Goal: Find specific page/section: Find specific page/section

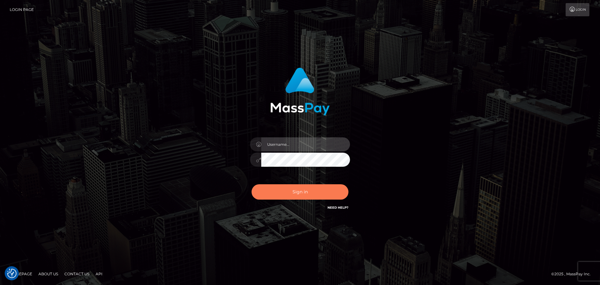
type input "hello.feetfinder"
click at [301, 193] on button "Sign in" at bounding box center [299, 191] width 97 height 15
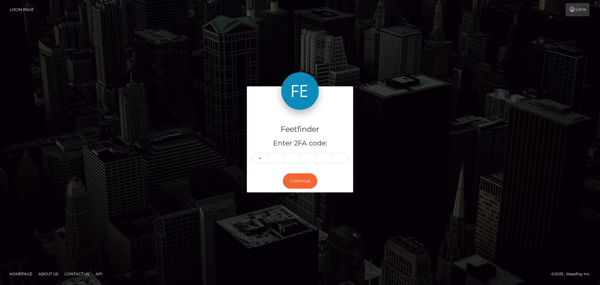
type input "4"
type input "6"
type input "3"
type input "8"
type input "1"
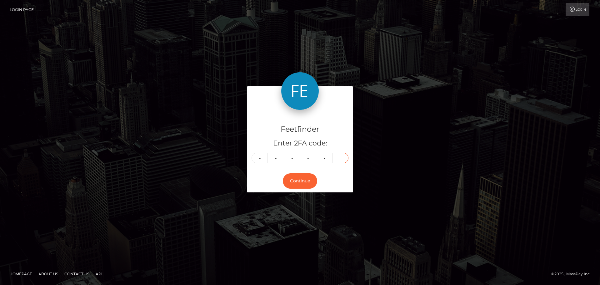
type input "8"
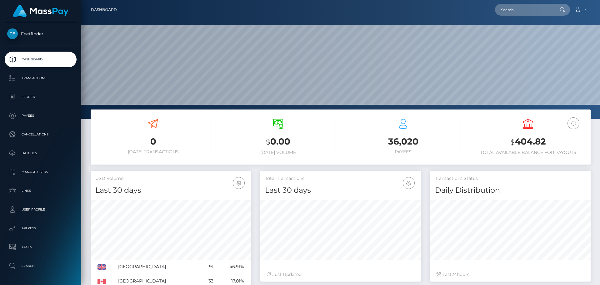
scroll to position [111, 161]
click at [537, 10] on input "text" at bounding box center [524, 10] width 59 height 12
paste input "Eve Elizabeth Stephens"
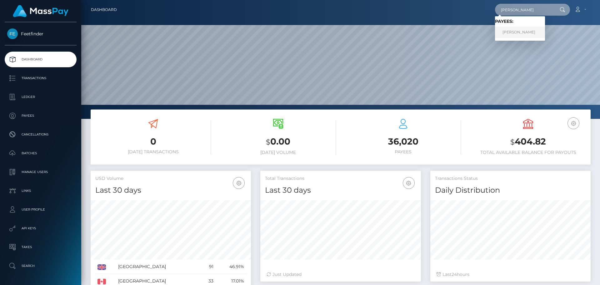
type input "Eve Elizabeth Stephens"
click at [538, 28] on link "Eve Elizabeth Stephens" at bounding box center [520, 33] width 50 height 12
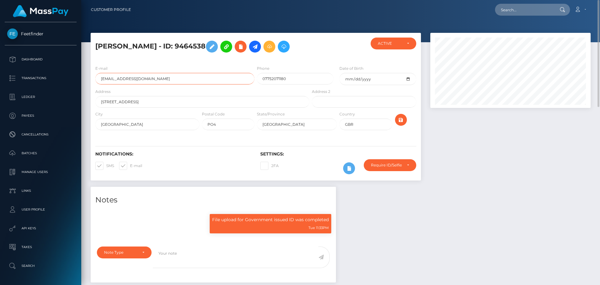
click at [158, 84] on input "[EMAIL_ADDRESS][DOMAIN_NAME]" at bounding box center [174, 79] width 159 height 12
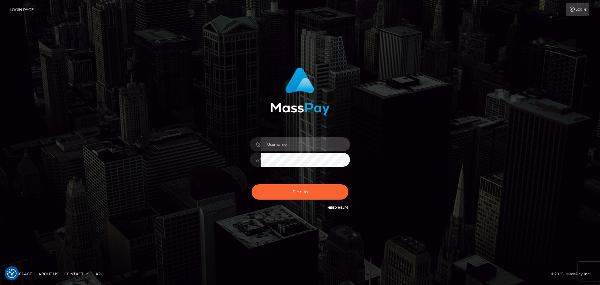
type input "hello.feetfinder"
click at [319, 200] on div "Sign in Need Help?" at bounding box center [299, 194] width 109 height 28
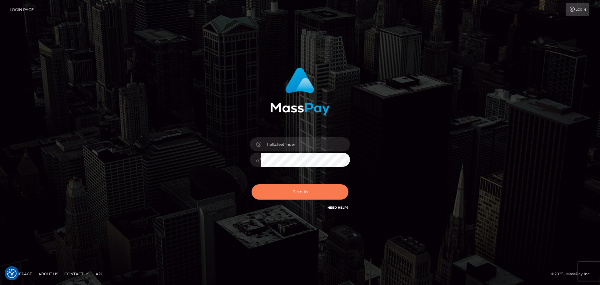
click at [318, 194] on button "Sign in" at bounding box center [299, 191] width 97 height 15
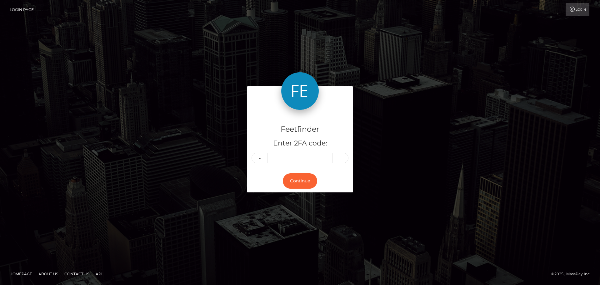
type input "8"
type input "4"
type input "7"
type input "2"
type input "9"
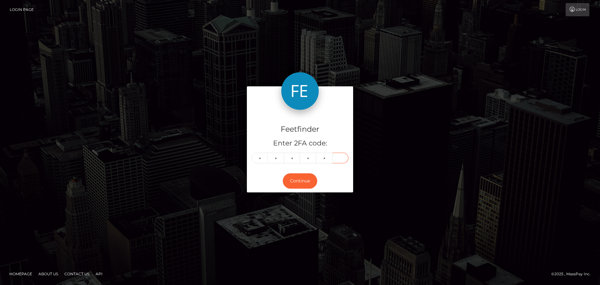
type input "9"
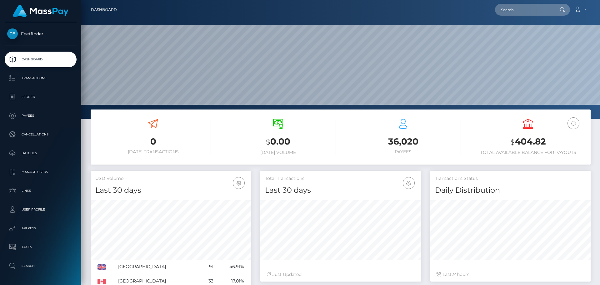
scroll to position [111, 161]
drag, startPoint x: 542, startPoint y: 10, endPoint x: 535, endPoint y: 12, distance: 6.9
click at [540, 9] on input "text" at bounding box center [524, 10] width 59 height 12
click at [537, 7] on input "text" at bounding box center [524, 10] width 59 height 12
paste input "Eve Elizabeth Stephens"
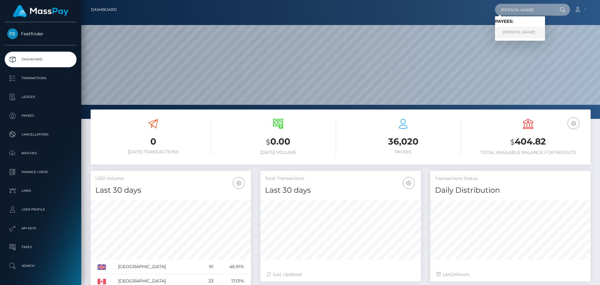
type input "Eve Elizabeth Stephens"
click at [530, 32] on link "Eve Elizabeth Stephens" at bounding box center [520, 33] width 50 height 12
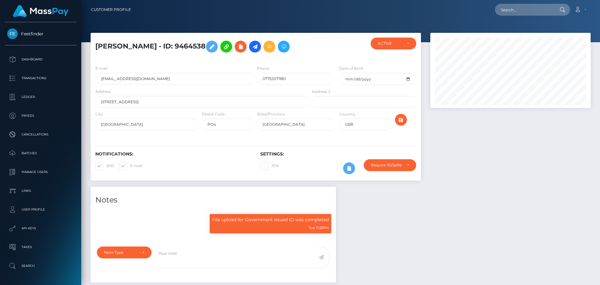
scroll to position [75, 161]
click at [413, 171] on div "Require ID/Selfie Verification" at bounding box center [390, 165] width 52 height 12
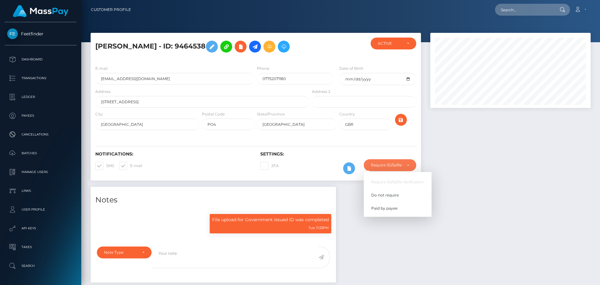
click at [493, 184] on div at bounding box center [510, 110] width 170 height 154
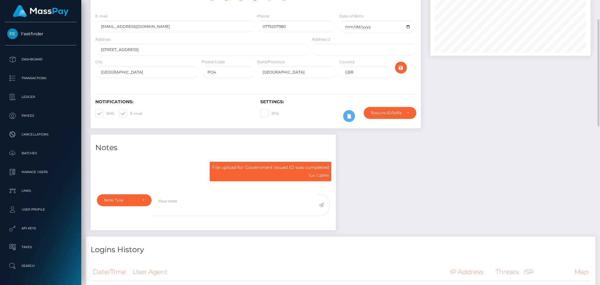
scroll to position [0, 0]
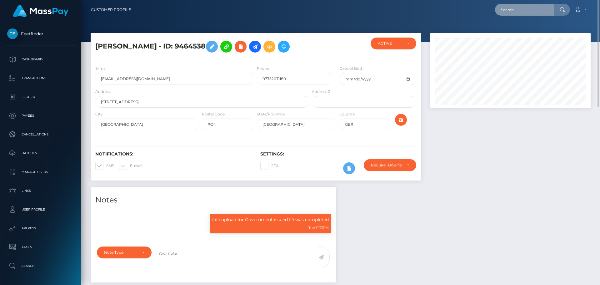
click at [504, 7] on input "text" at bounding box center [524, 10] width 59 height 12
click at [172, 56] on h5 "Eve Elizabeth Stephens - ID: 9464538" at bounding box center [200, 46] width 211 height 18
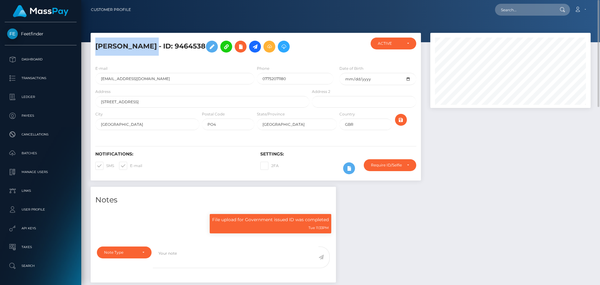
drag, startPoint x: 96, startPoint y: 45, endPoint x: 178, endPoint y: 47, distance: 82.2
click at [178, 47] on h5 "Eve Elizabeth Stephens - ID: 9464538" at bounding box center [200, 46] width 211 height 18
copy h5 "Eve Elizabeth Stephens"
